Goal: Navigation & Orientation: Find specific page/section

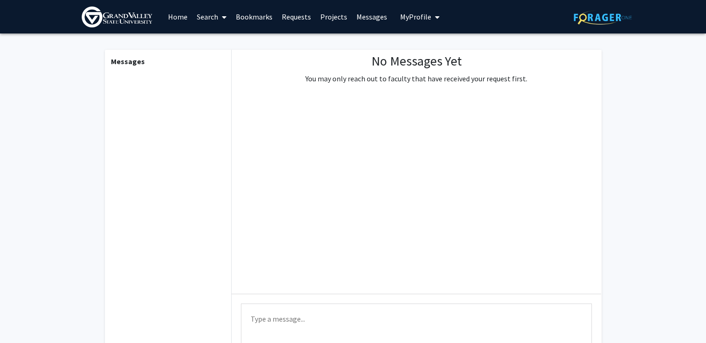
click at [177, 15] on link "Home" at bounding box center [177, 16] width 29 height 33
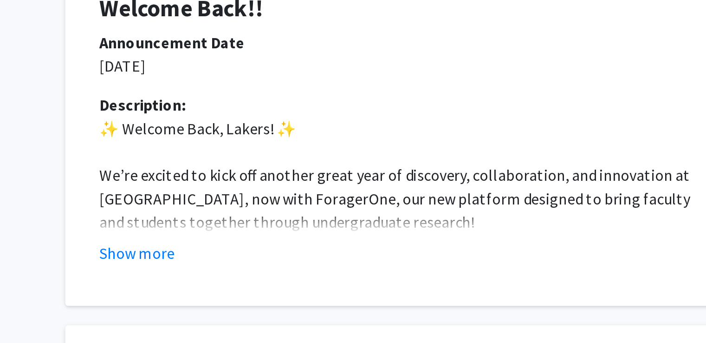
scroll to position [201, 0]
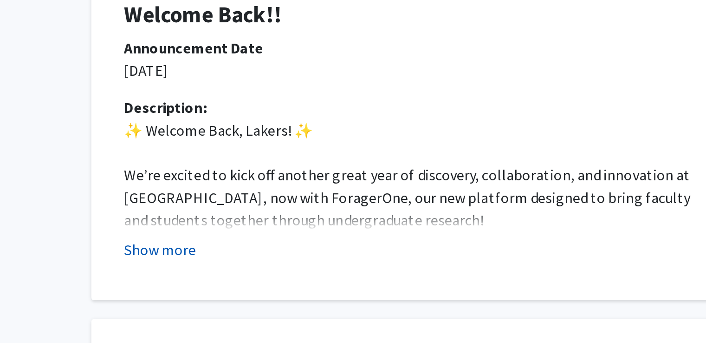
click at [320, 237] on button "Show more" at bounding box center [309, 238] width 36 height 11
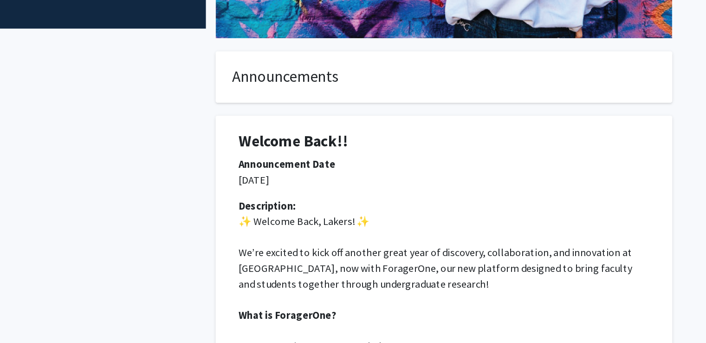
scroll to position [0, 0]
